Goal: Information Seeking & Learning: Learn about a topic

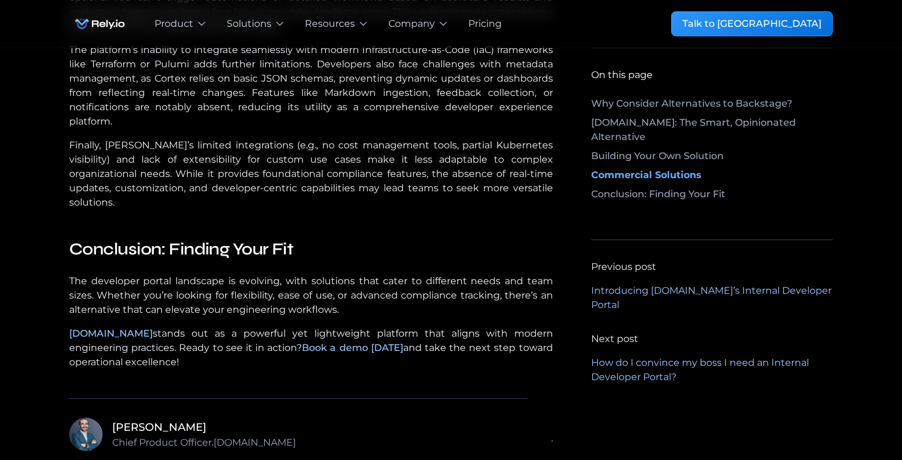
scroll to position [3043, 0]
click at [490, 24] on div "Pricing" at bounding box center [484, 24] width 33 height 14
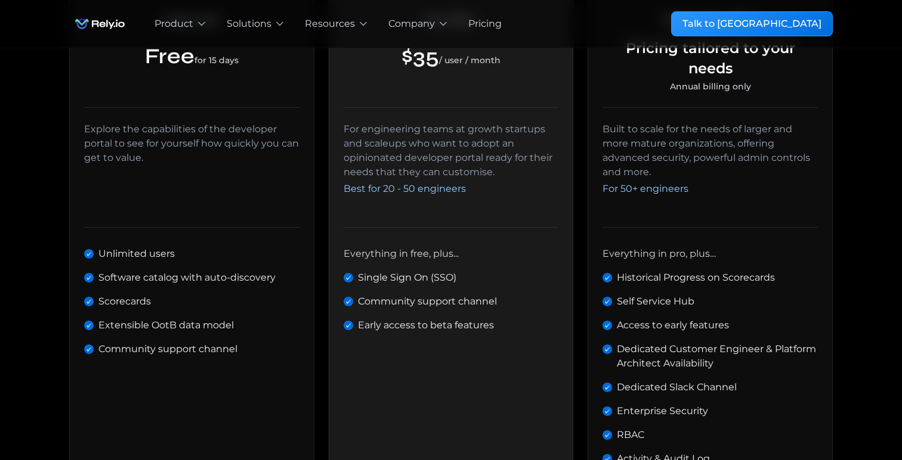
scroll to position [368, 0]
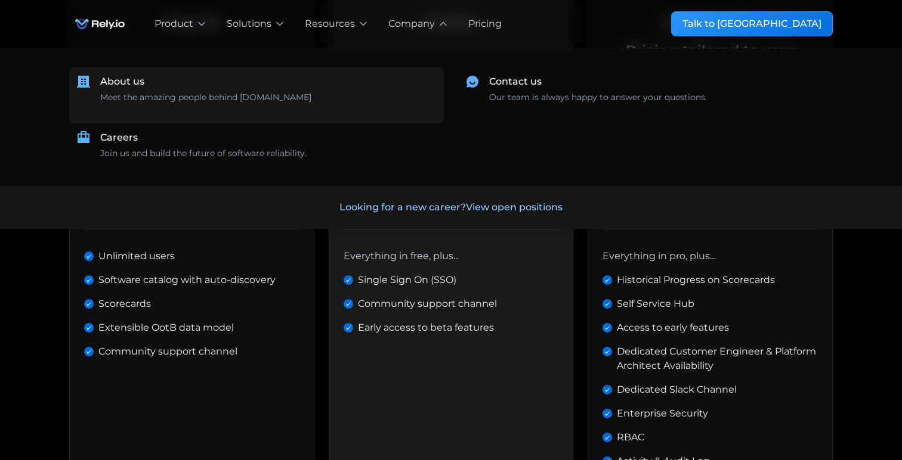
click at [152, 92] on div "Meet the amazing people behind [DOMAIN_NAME] ‍" at bounding box center [205, 103] width 211 height 25
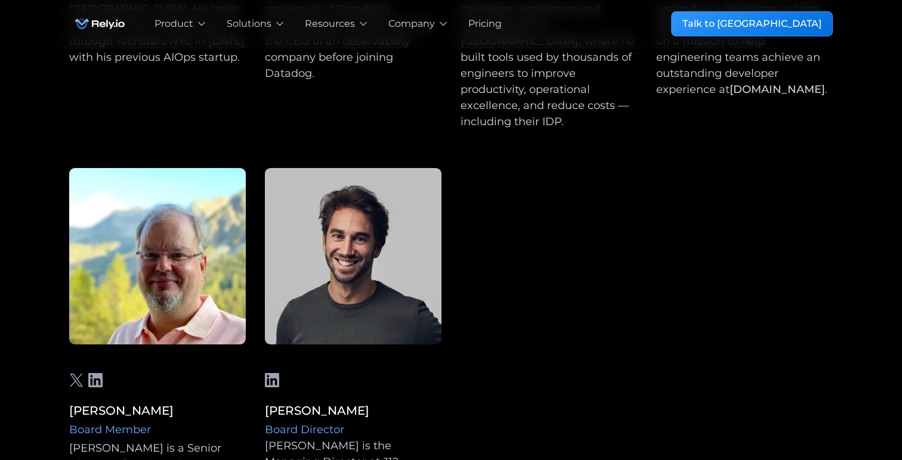
scroll to position [1290, 0]
